Goal: Task Accomplishment & Management: Manage account settings

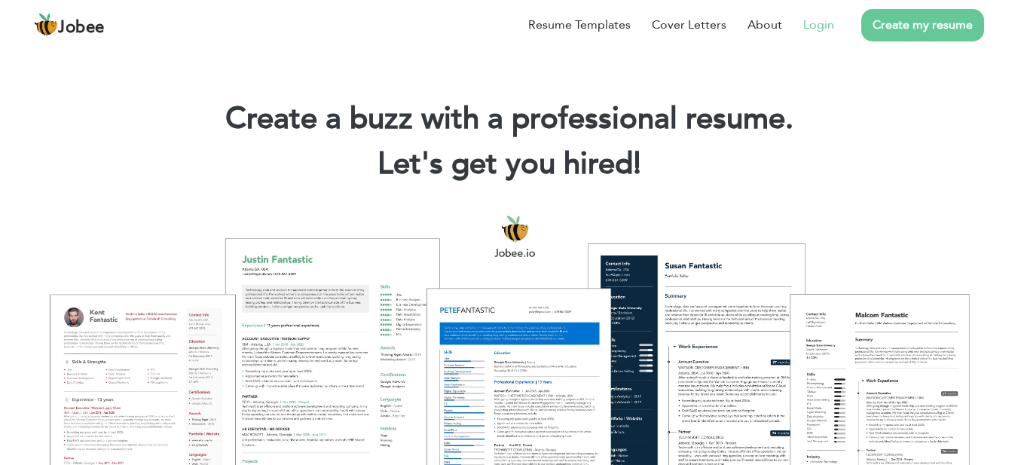
click at [821, 41] on li "Login" at bounding box center [808, 24] width 52 height 39
click at [823, 32] on link "Login" at bounding box center [818, 25] width 31 height 18
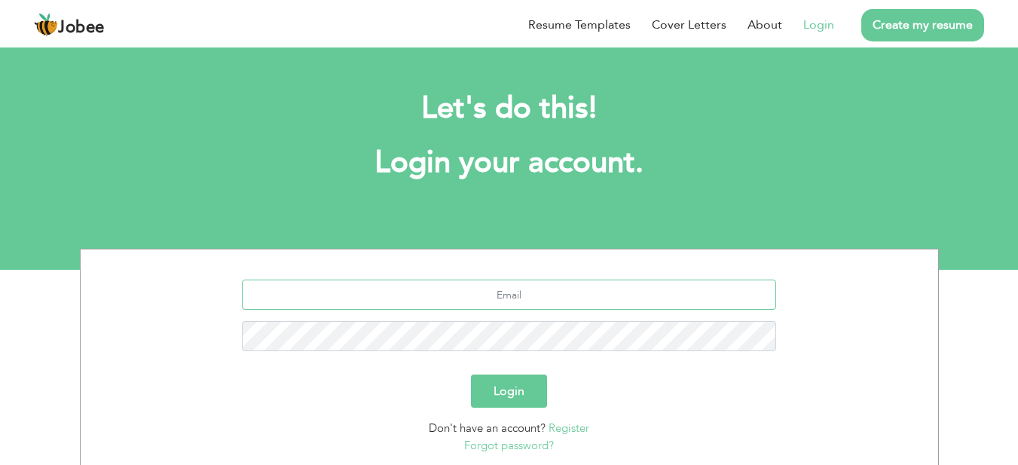
click at [550, 295] on input "text" at bounding box center [509, 295] width 534 height 30
type input "[EMAIL_ADDRESS][DOMAIN_NAME]"
click at [471, 375] on button "Login" at bounding box center [509, 391] width 76 height 33
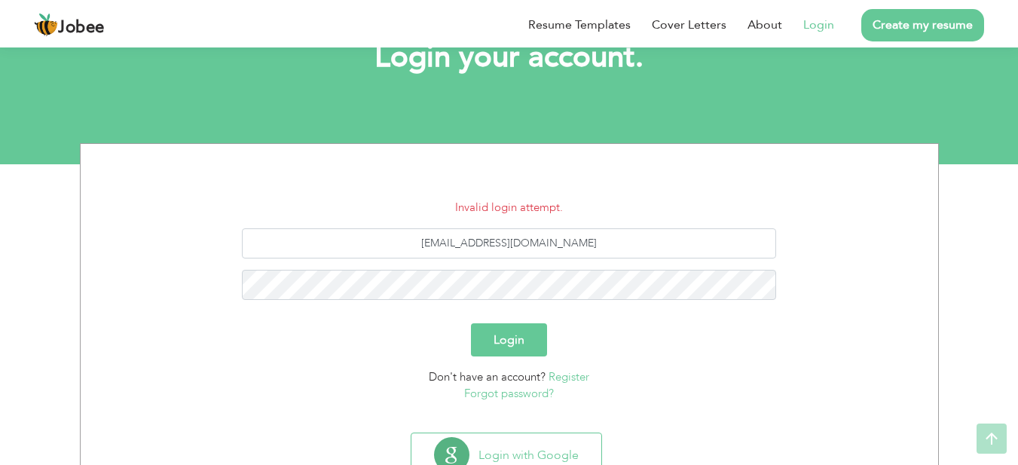
scroll to position [161, 0]
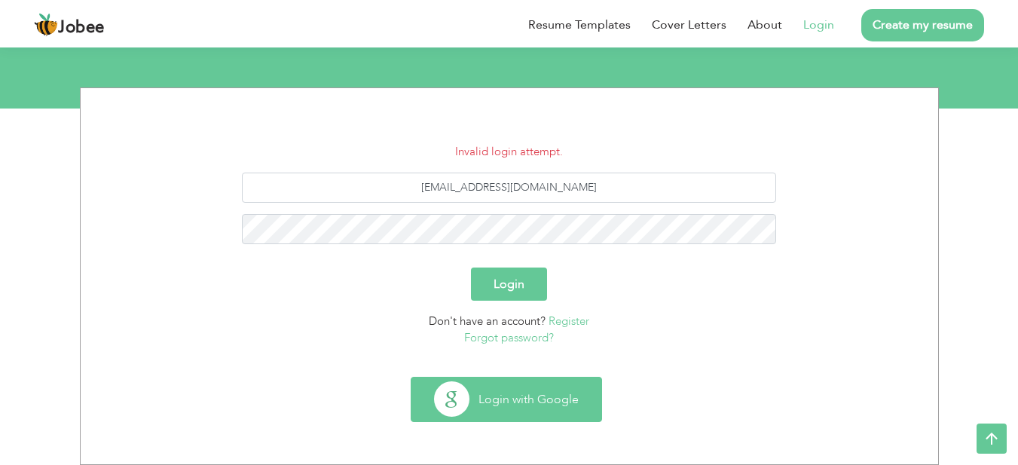
click at [509, 412] on button "Login with Google" at bounding box center [507, 400] width 190 height 44
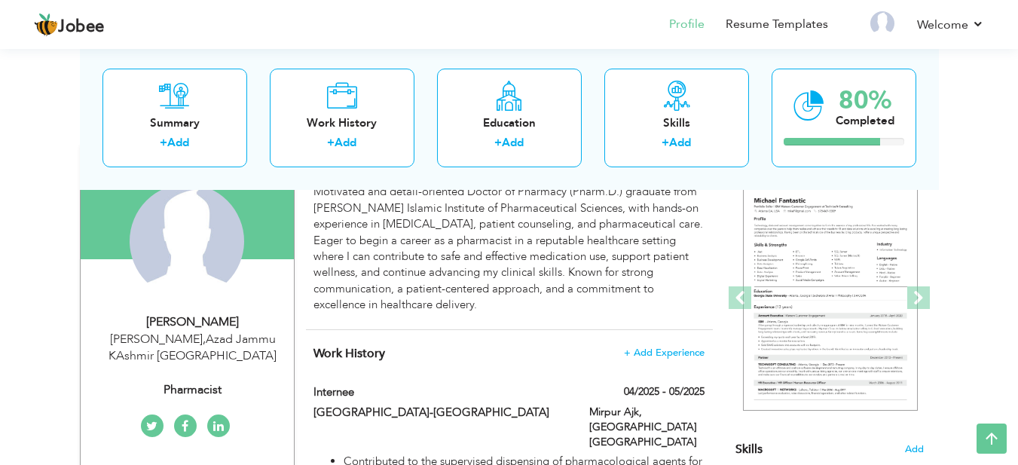
scroll to position [155, 0]
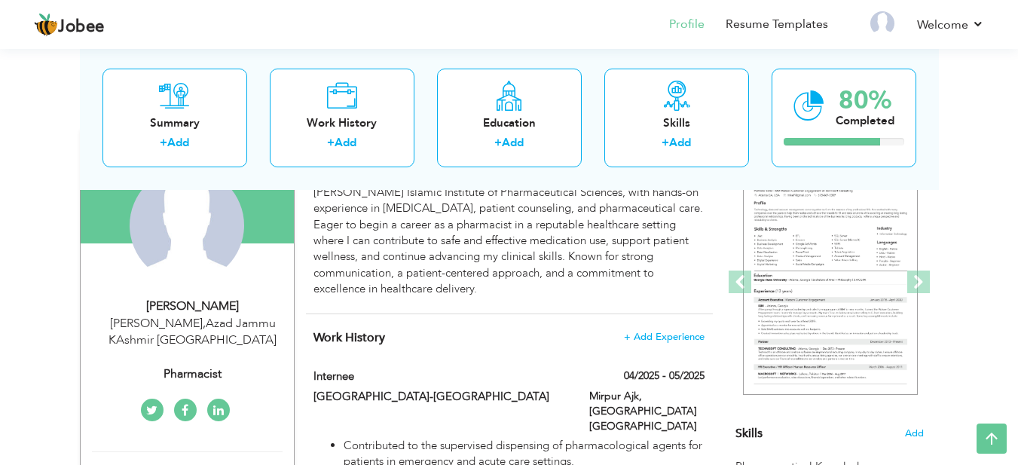
click at [242, 286] on div "Change Remove" at bounding box center [187, 233] width 191 height 130
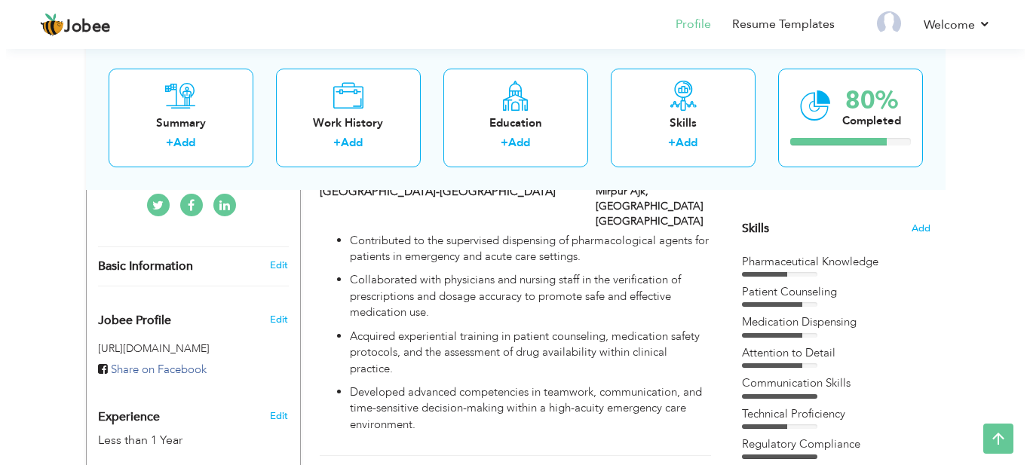
scroll to position [364, 0]
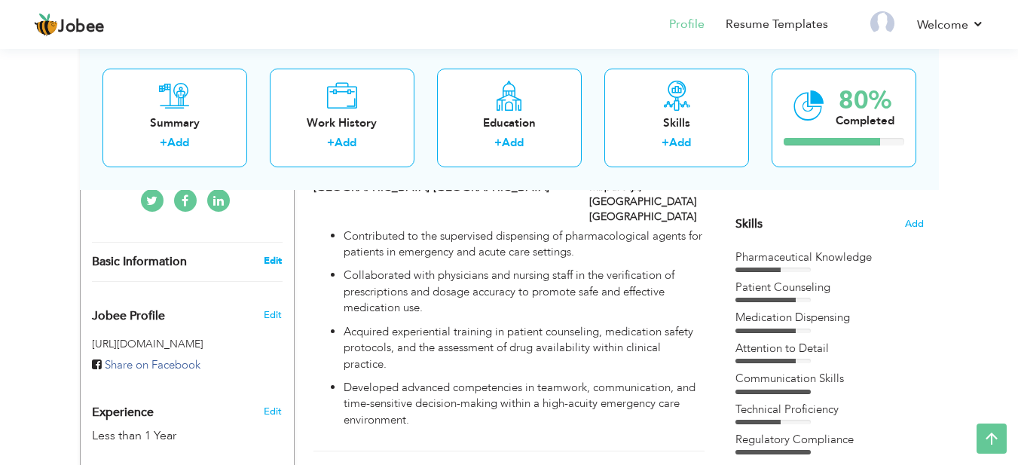
click at [274, 265] on link "Edit" at bounding box center [273, 261] width 18 height 14
type input "Kiran"
type input "Qaiser"
type input "03480357872"
select select "number:166"
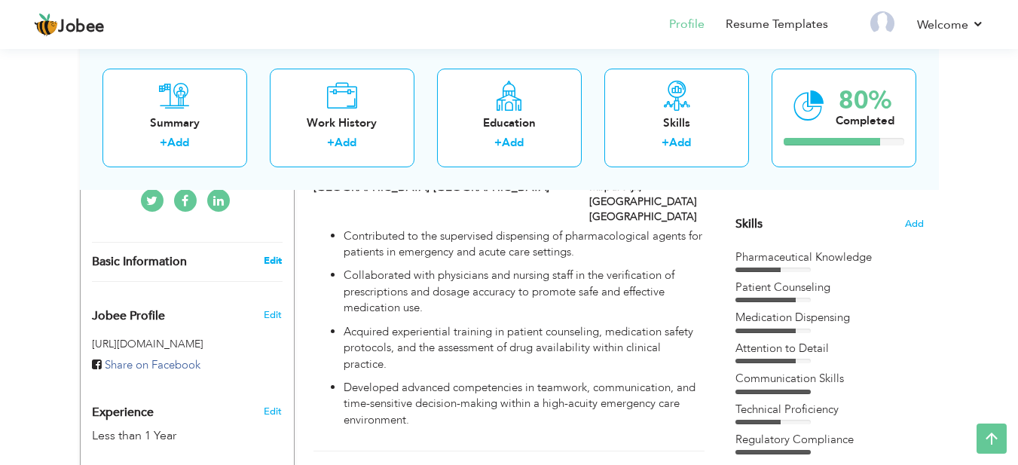
type input "Azad Jammu KAshmir"
type input "Mirpur Ajk"
select select "number:2"
type input "Pharmacist"
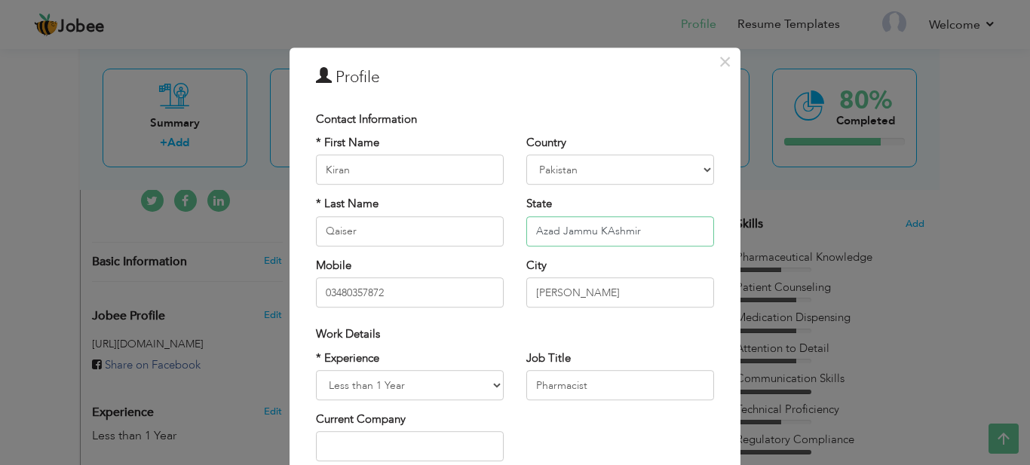
click at [605, 232] on input "Azad Jammu KAshmir" at bounding box center [620, 231] width 188 height 30
type input "Azad Jammu Kashmir"
click at [653, 127] on div "Contact Information" at bounding box center [515, 120] width 398 height 16
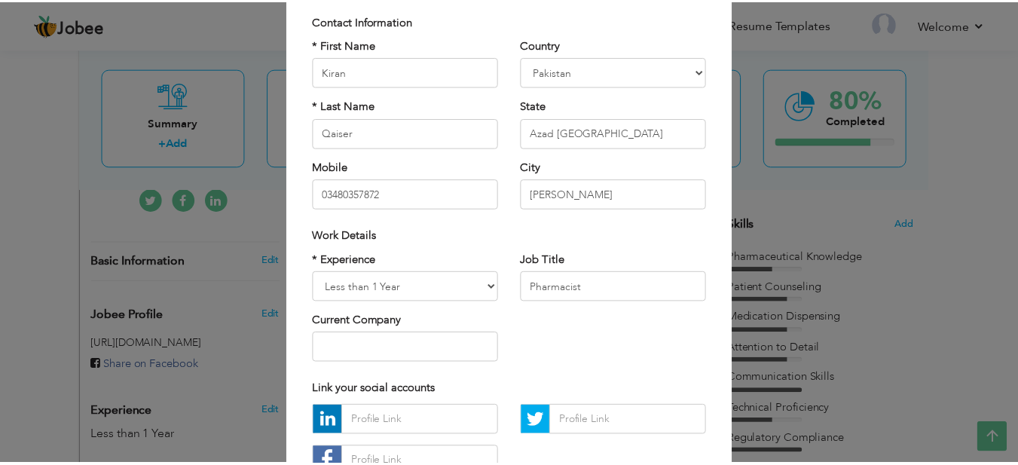
scroll to position [213, 0]
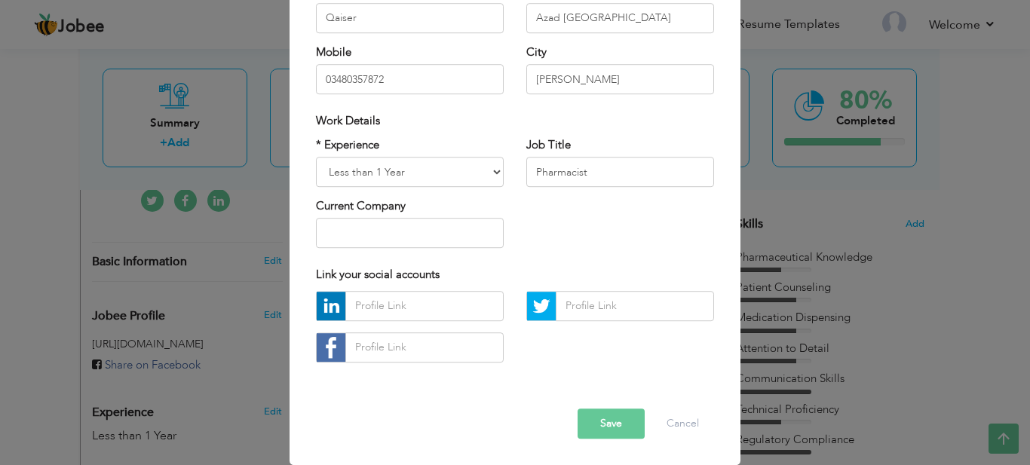
click at [633, 423] on button "Save" at bounding box center [610, 423] width 67 height 30
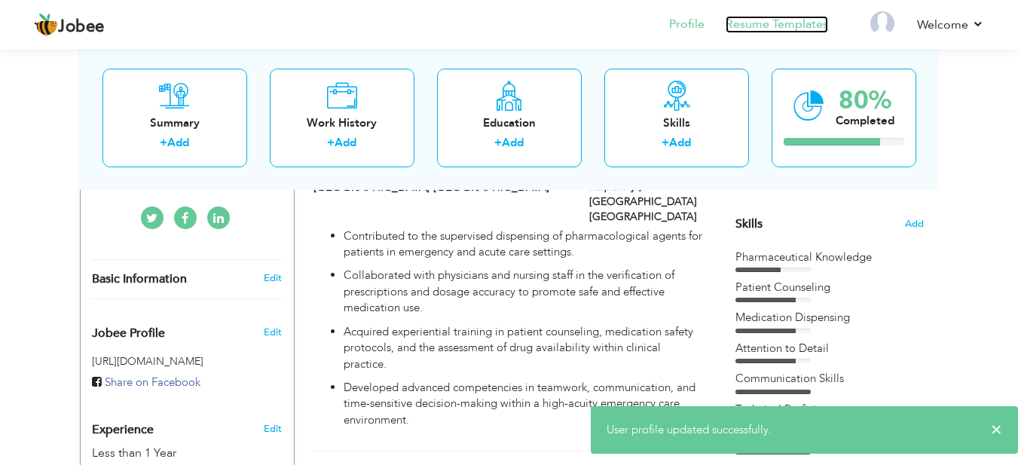
click at [782, 20] on link "Resume Templates" at bounding box center [777, 24] width 102 height 17
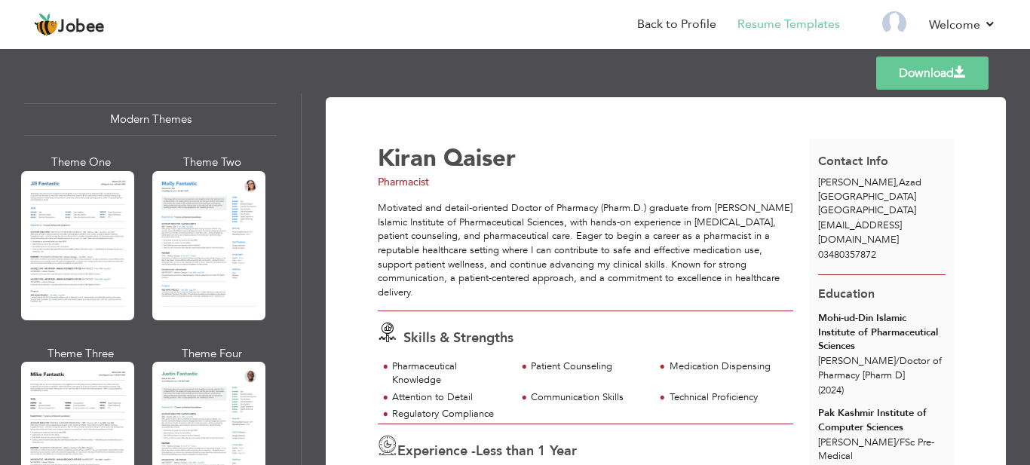
scroll to position [724, 0]
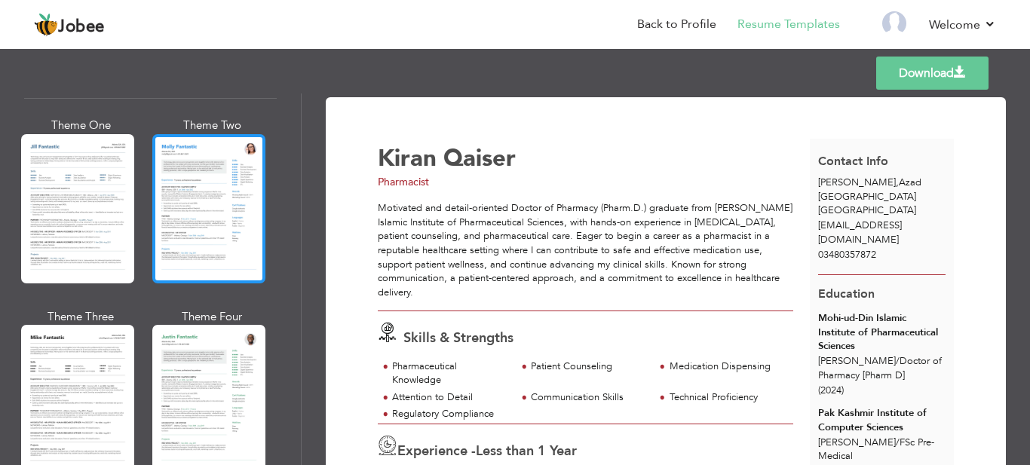
click at [243, 202] on div at bounding box center [208, 208] width 113 height 149
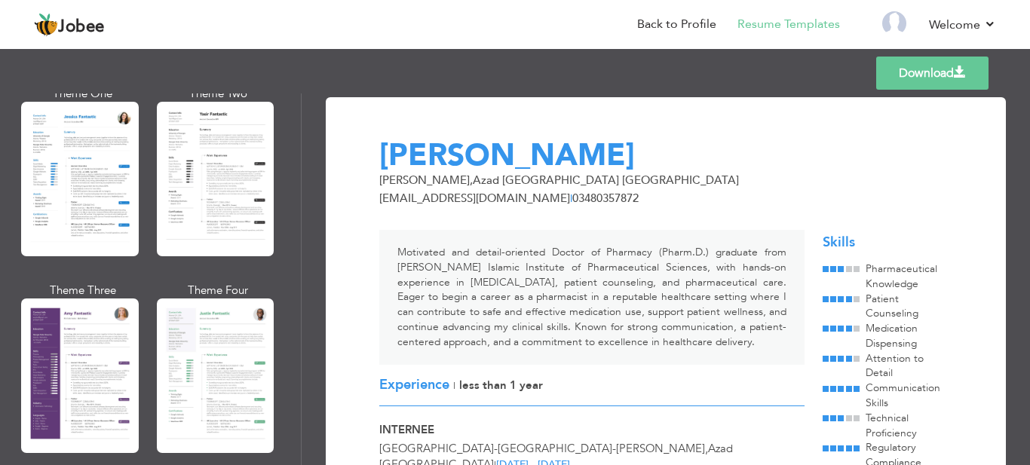
scroll to position [1229, 0]
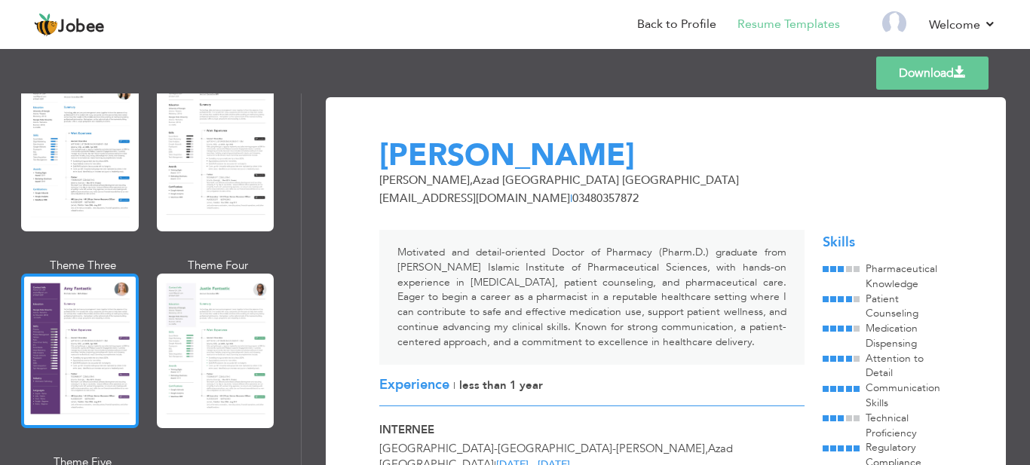
click at [67, 286] on div at bounding box center [80, 351] width 118 height 155
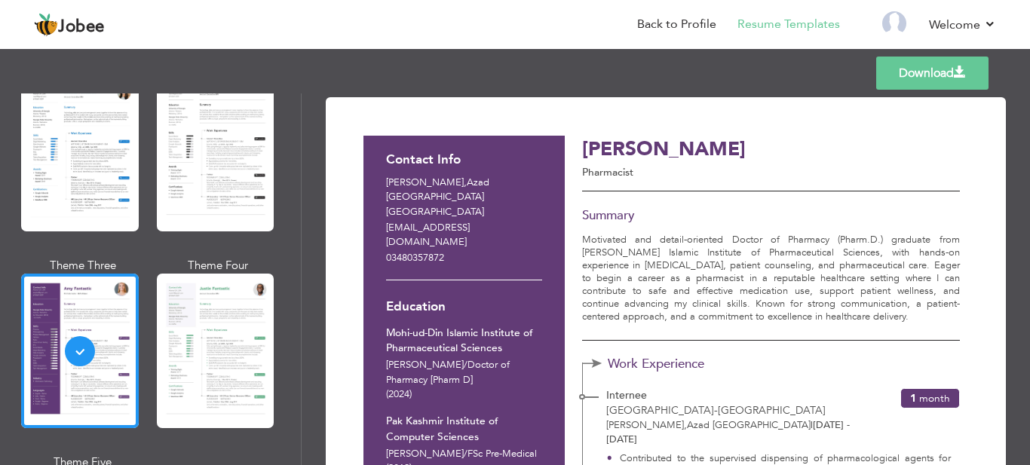
click at [911, 75] on link "Download" at bounding box center [932, 73] width 112 height 33
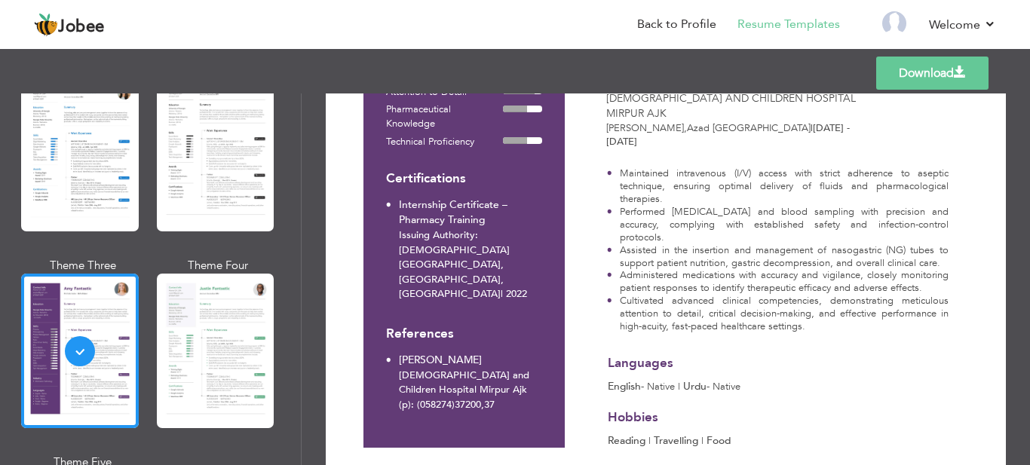
scroll to position [4, 0]
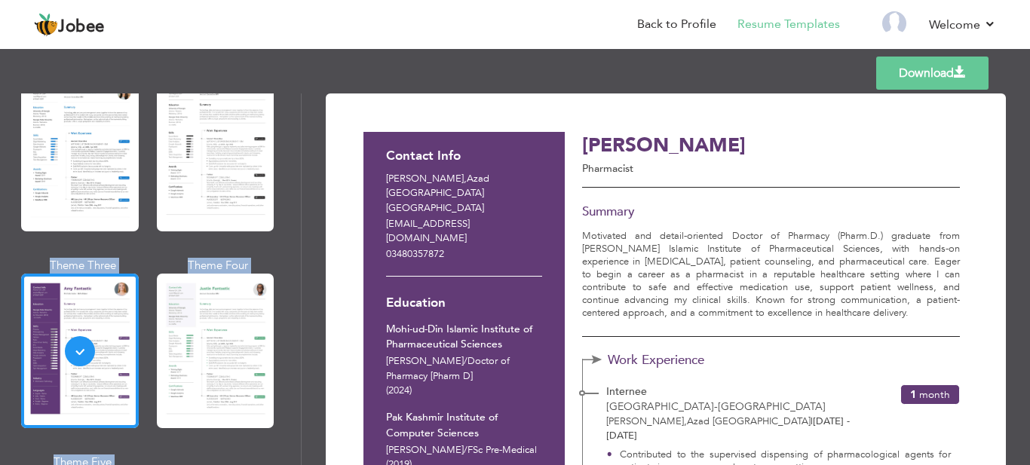
drag, startPoint x: 1022, startPoint y: 115, endPoint x: 1026, endPoint y: 52, distance: 62.7
click at [1026, 52] on div "Templates Download Professional Themes Theme One Theme Two Theme Three Theme Fo…" at bounding box center [515, 255] width 1030 height 420
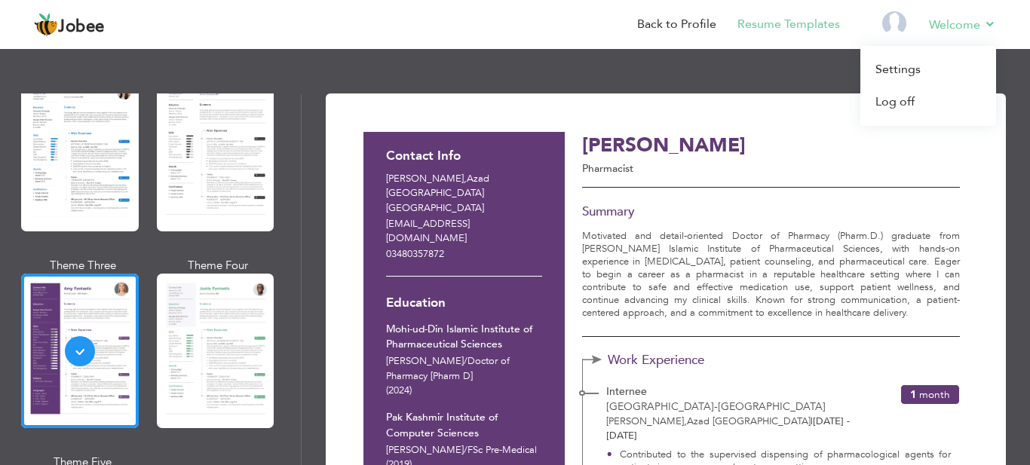
click at [978, 14] on li "Welcome Settings Log off" at bounding box center [951, 25] width 88 height 41
click at [903, 64] on link "Settings" at bounding box center [928, 70] width 136 height 32
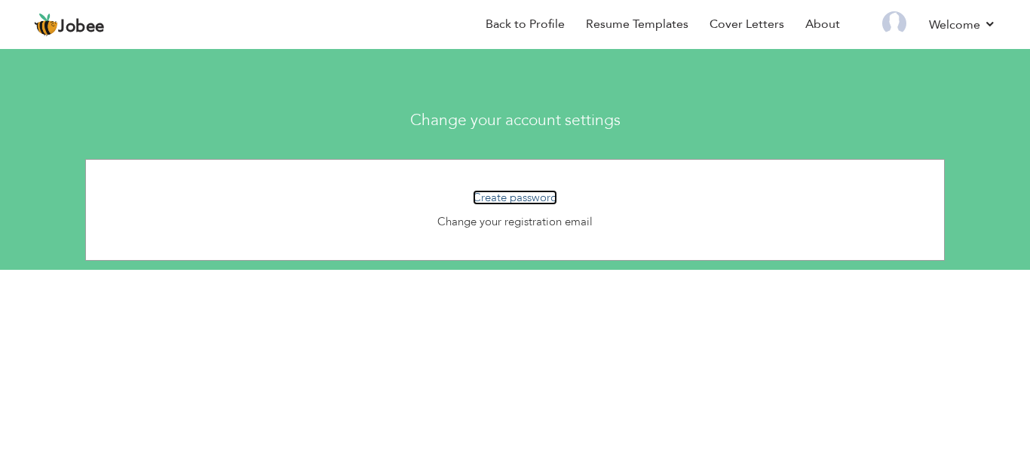
click at [528, 195] on link "Create password" at bounding box center [515, 197] width 84 height 15
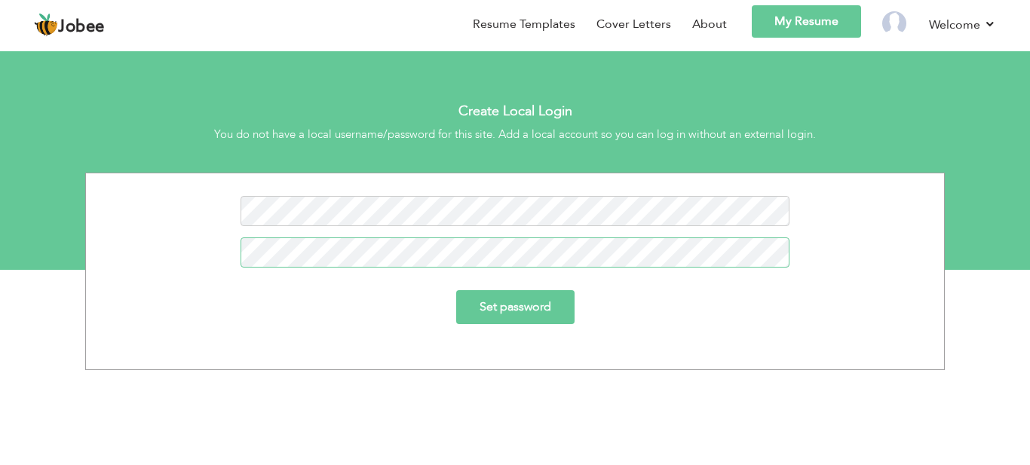
click at [456, 290] on input "Set password" at bounding box center [515, 307] width 118 height 34
click at [557, 32] on link "Resume Templates" at bounding box center [524, 24] width 102 height 17
